Goal: Transaction & Acquisition: Download file/media

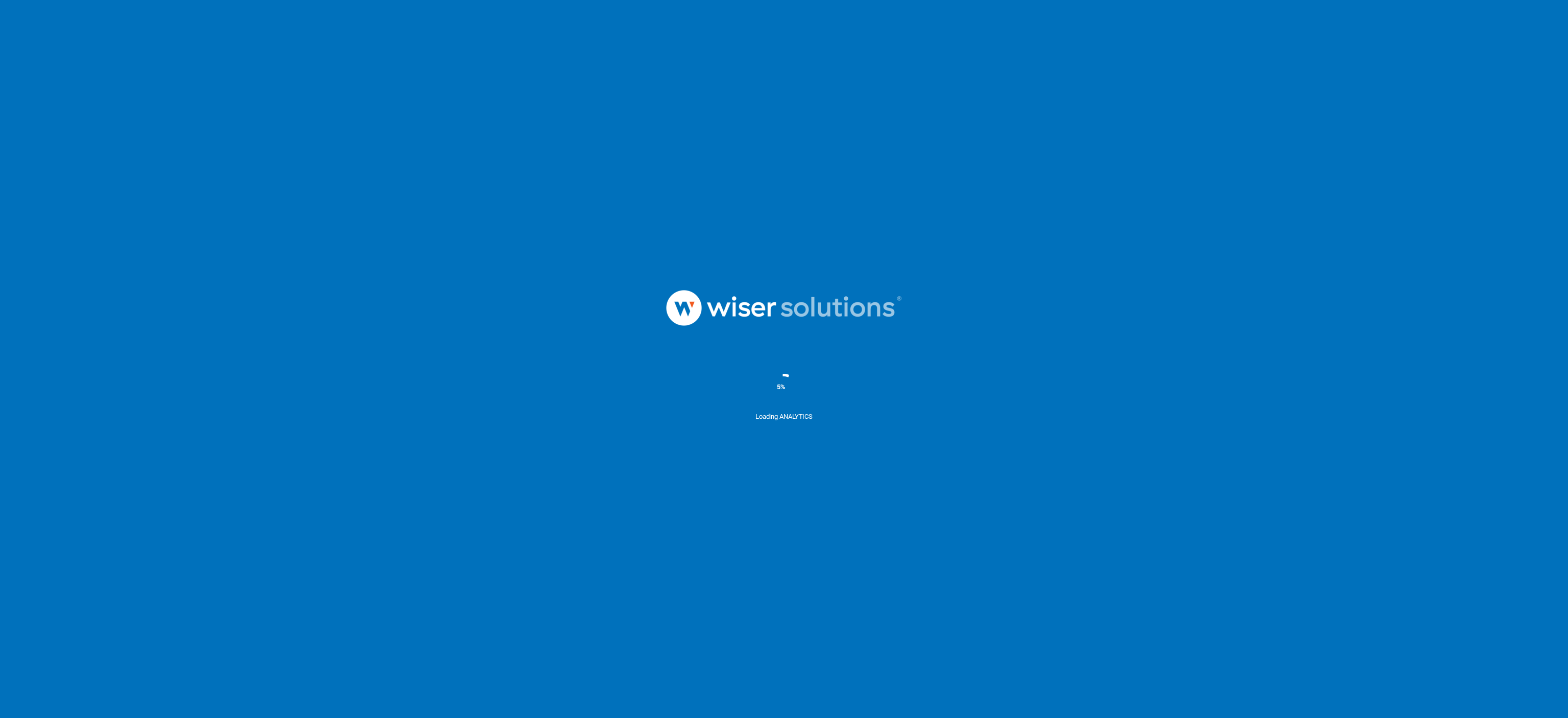
click at [447, 346] on div at bounding box center [784, 308] width 1568 height 107
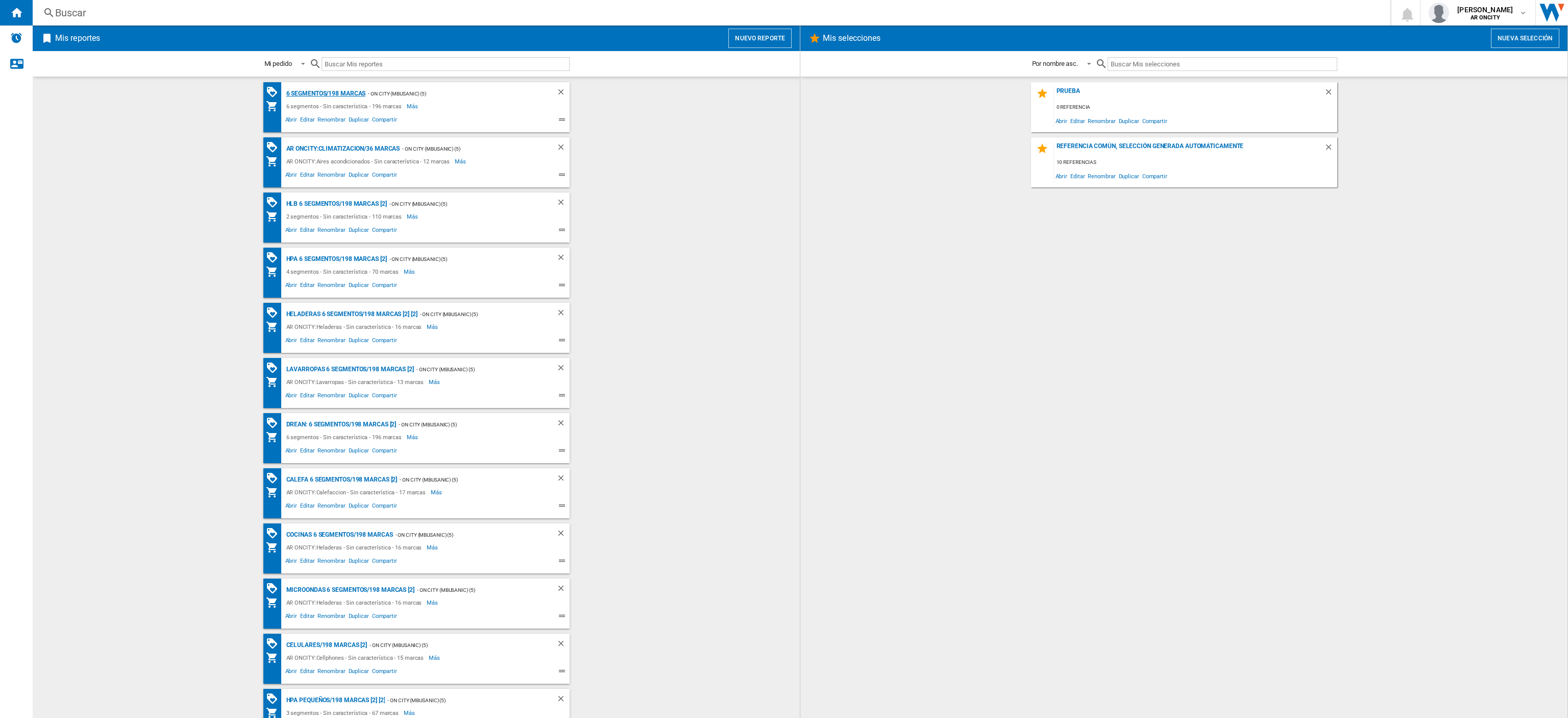
click at [351, 89] on div "6 segmentos/198 marcas" at bounding box center [325, 93] width 83 height 12
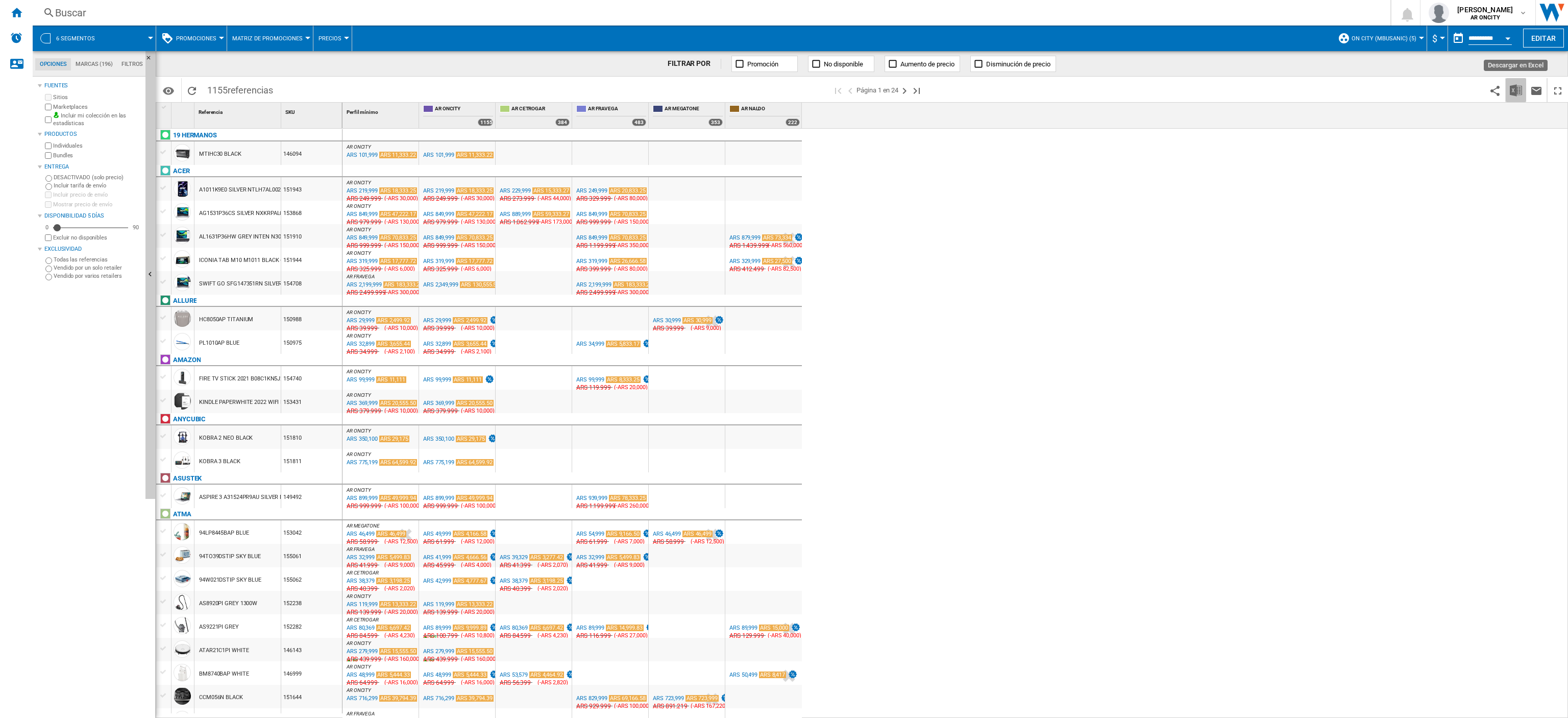
click at [1515, 85] on img "Descargar en Excel" at bounding box center [1516, 90] width 12 height 12
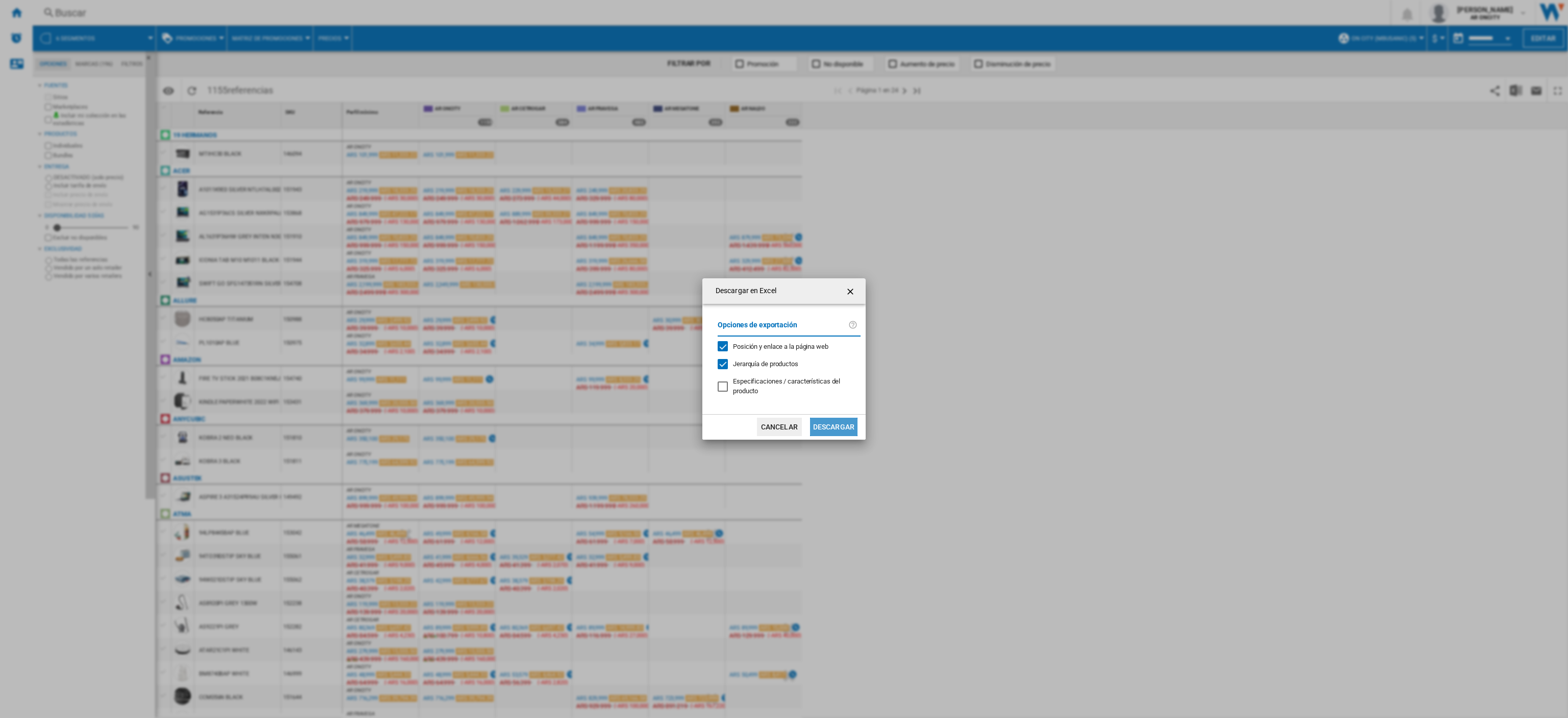
click at [838, 428] on button "Descargar" at bounding box center [833, 427] width 47 height 18
